Goal: Information Seeking & Learning: Compare options

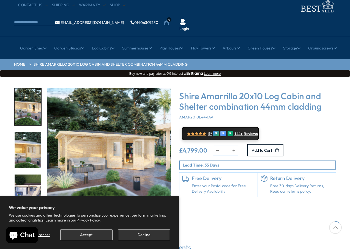
scroll to position [55, 0]
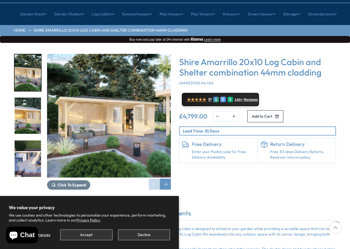
click at [23, 101] on img "2 / 8" at bounding box center [28, 116] width 26 height 37
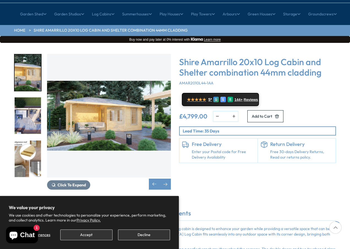
click at [30, 107] on img "3 / 8" at bounding box center [28, 116] width 26 height 37
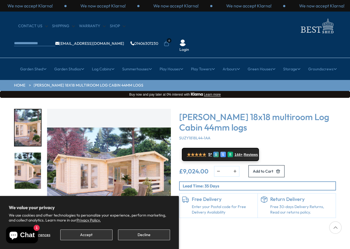
click at [25, 157] on img "2 / 7" at bounding box center [28, 171] width 26 height 37
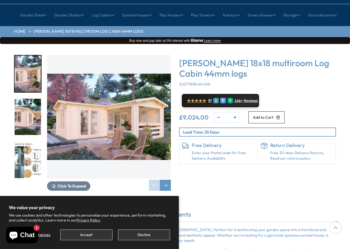
scroll to position [55, 0]
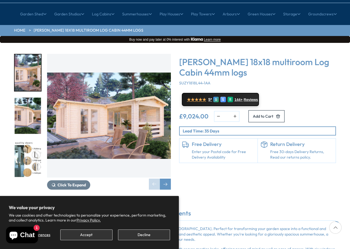
click at [27, 54] on img "1 / 7" at bounding box center [28, 72] width 26 height 37
click at [27, 98] on img "2 / 7" at bounding box center [28, 116] width 26 height 37
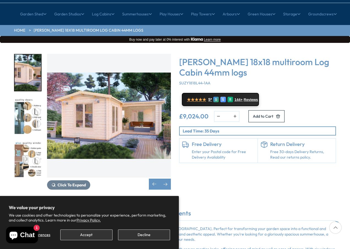
click at [29, 103] on img "3 / 7" at bounding box center [28, 116] width 26 height 37
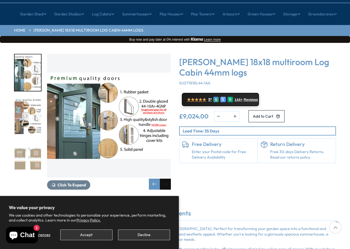
click at [164, 179] on div "Next slide" at bounding box center [165, 184] width 11 height 11
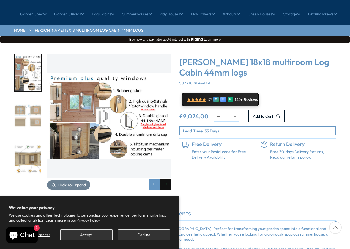
click at [164, 179] on div "Next slide" at bounding box center [165, 184] width 11 height 11
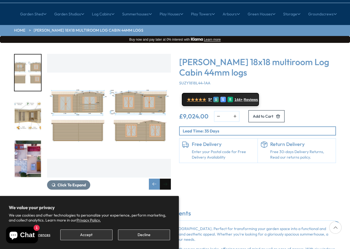
click at [164, 179] on div "Next slide" at bounding box center [165, 184] width 11 height 11
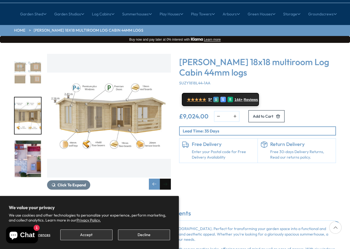
click at [164, 179] on div "Next slide" at bounding box center [165, 184] width 11 height 11
